Goal: Information Seeking & Learning: Learn about a topic

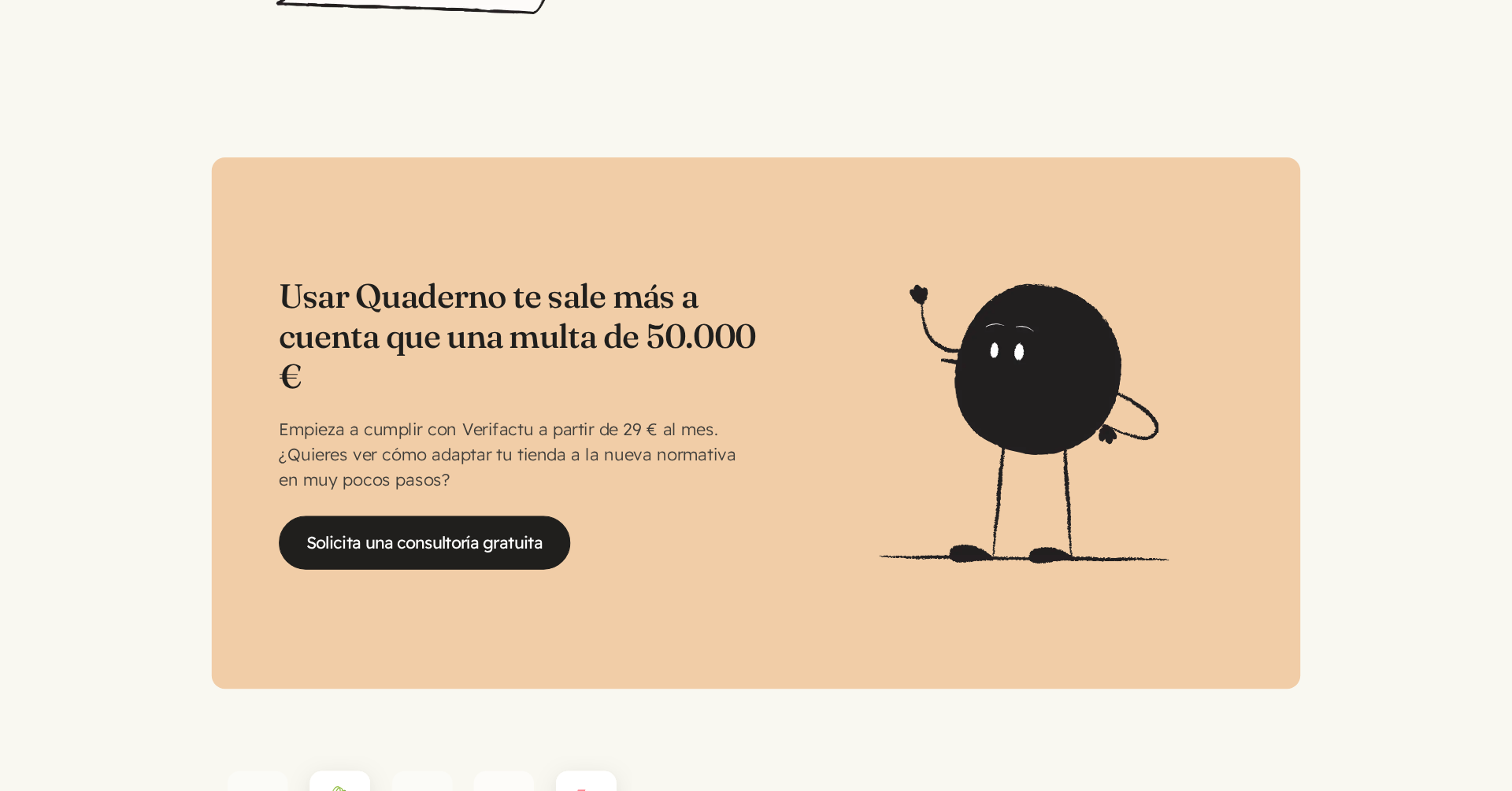
scroll to position [3230, 0]
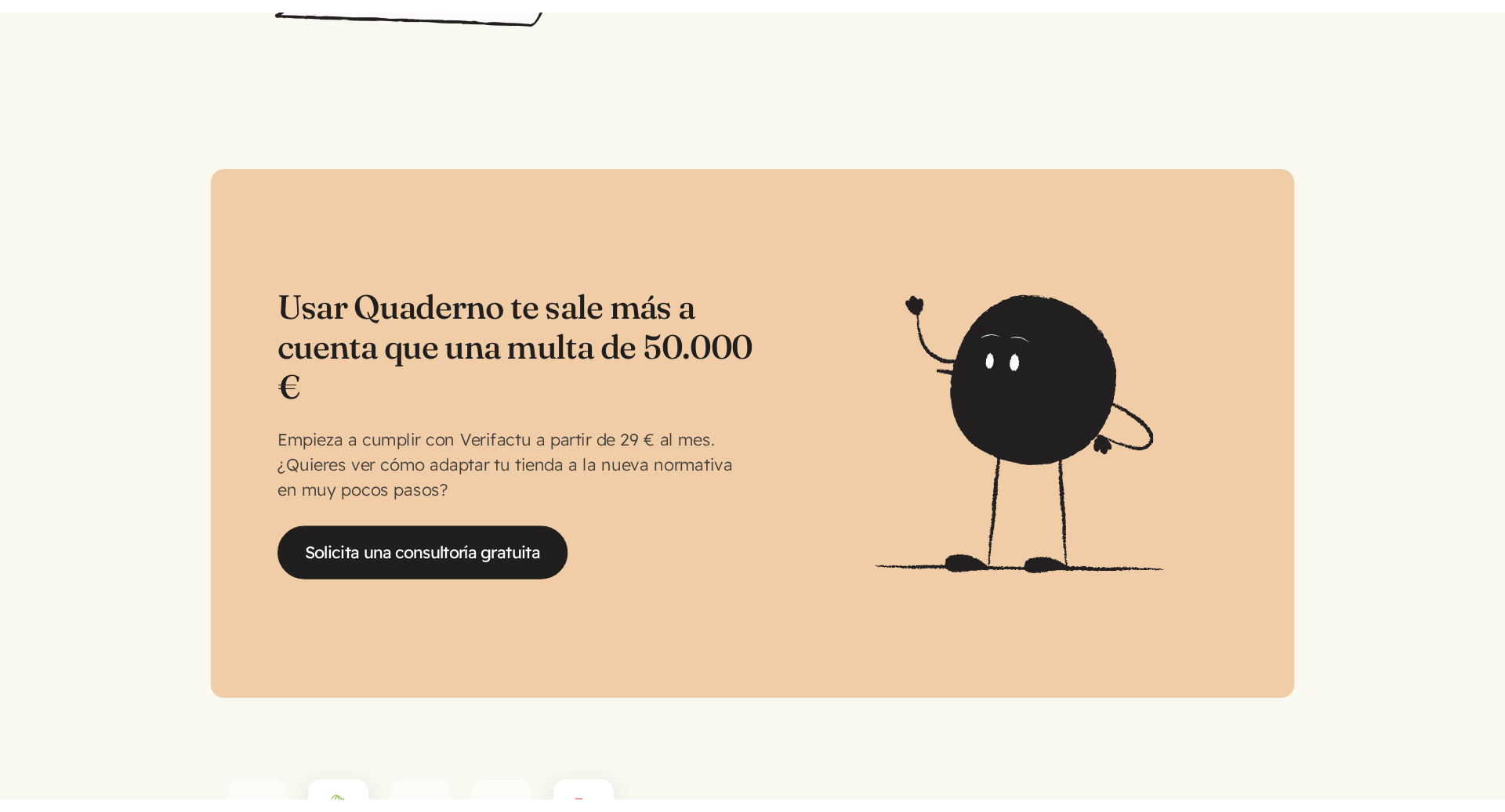
scroll to position [3216, 0]
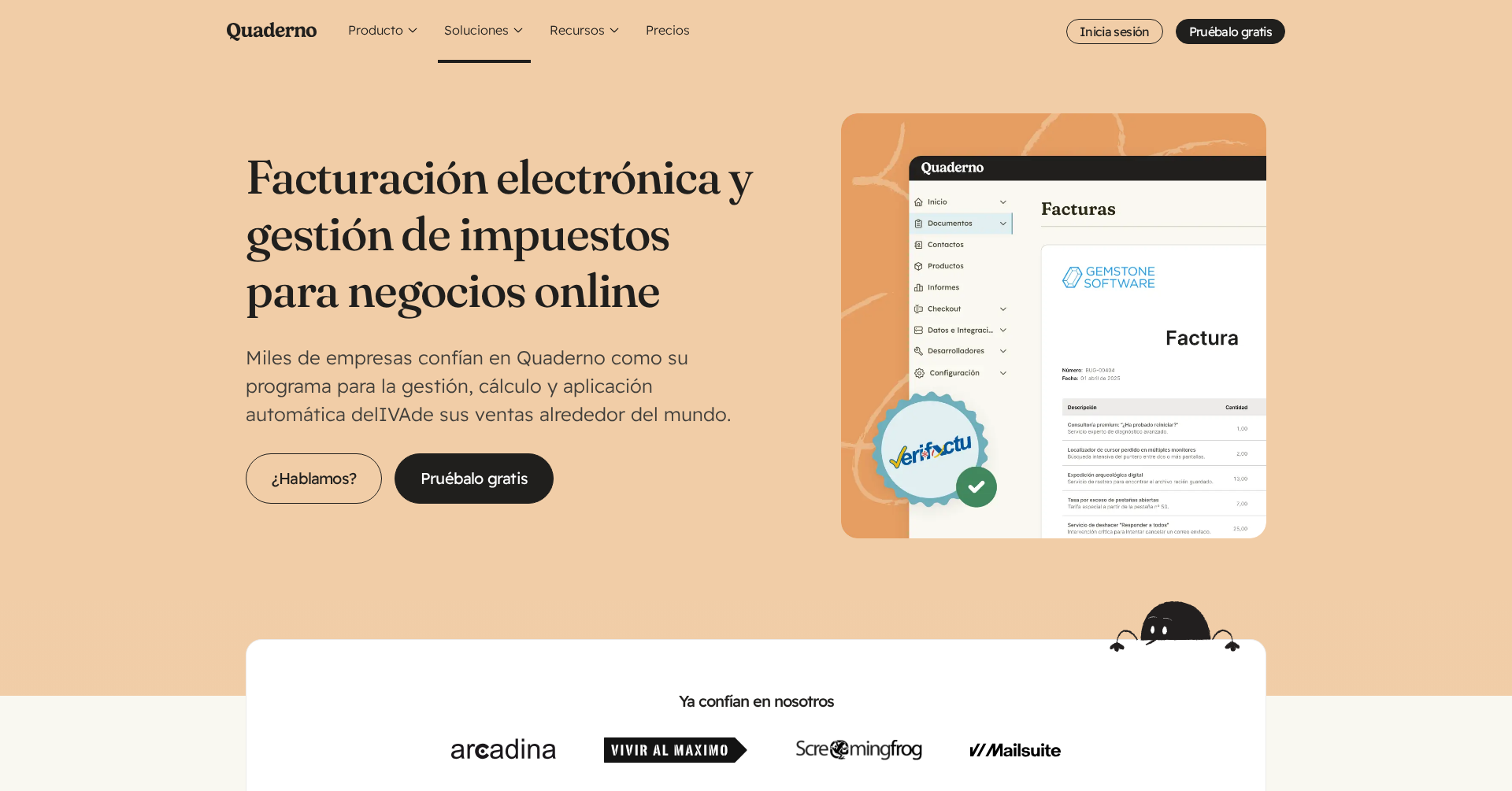
click at [494, 29] on button "Soluciones" at bounding box center [484, 31] width 93 height 63
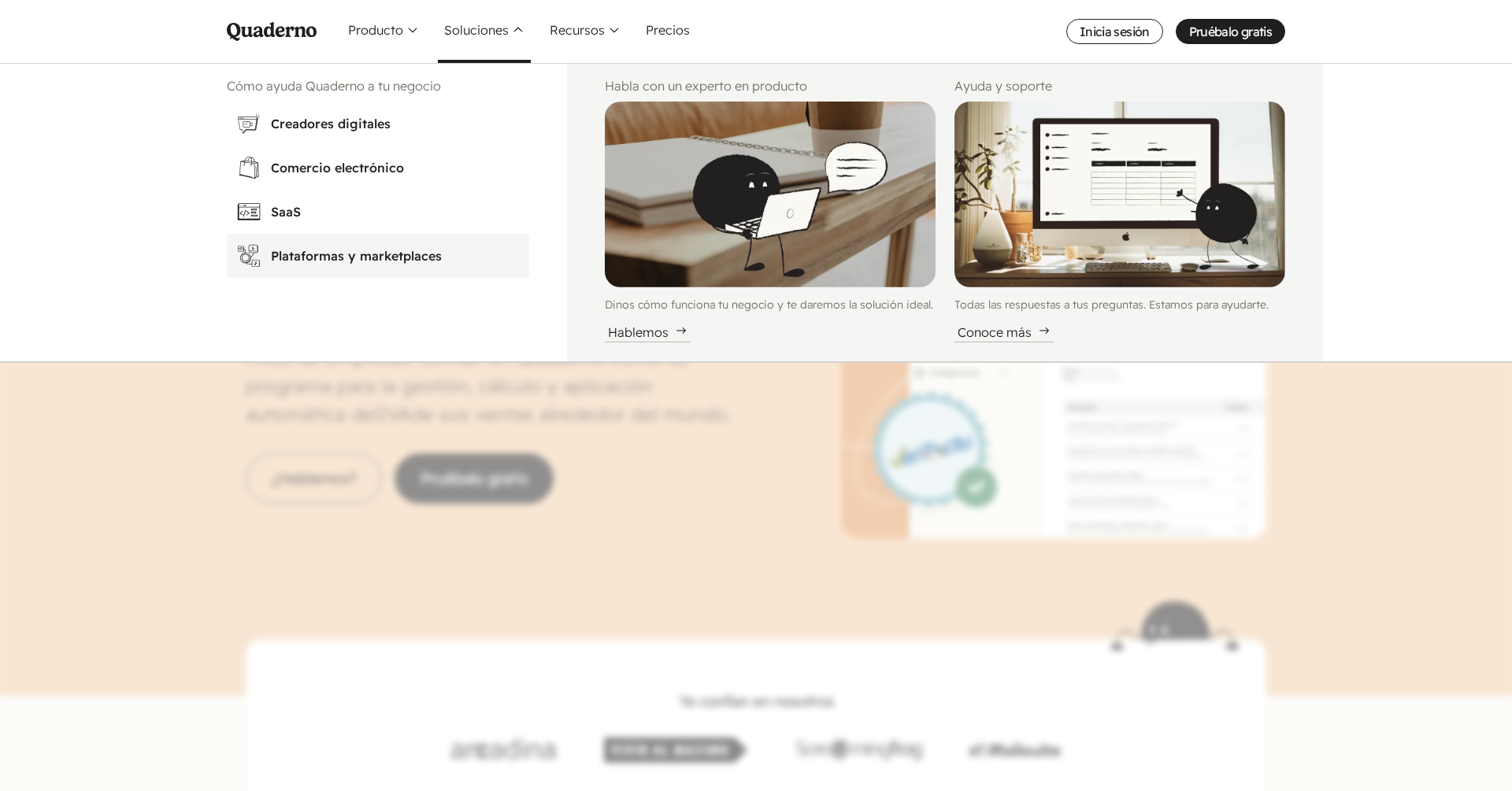
click at [460, 254] on h3 "Plataformas y marketplaces" at bounding box center [395, 255] width 249 height 19
